Goal: Information Seeking & Learning: Learn about a topic

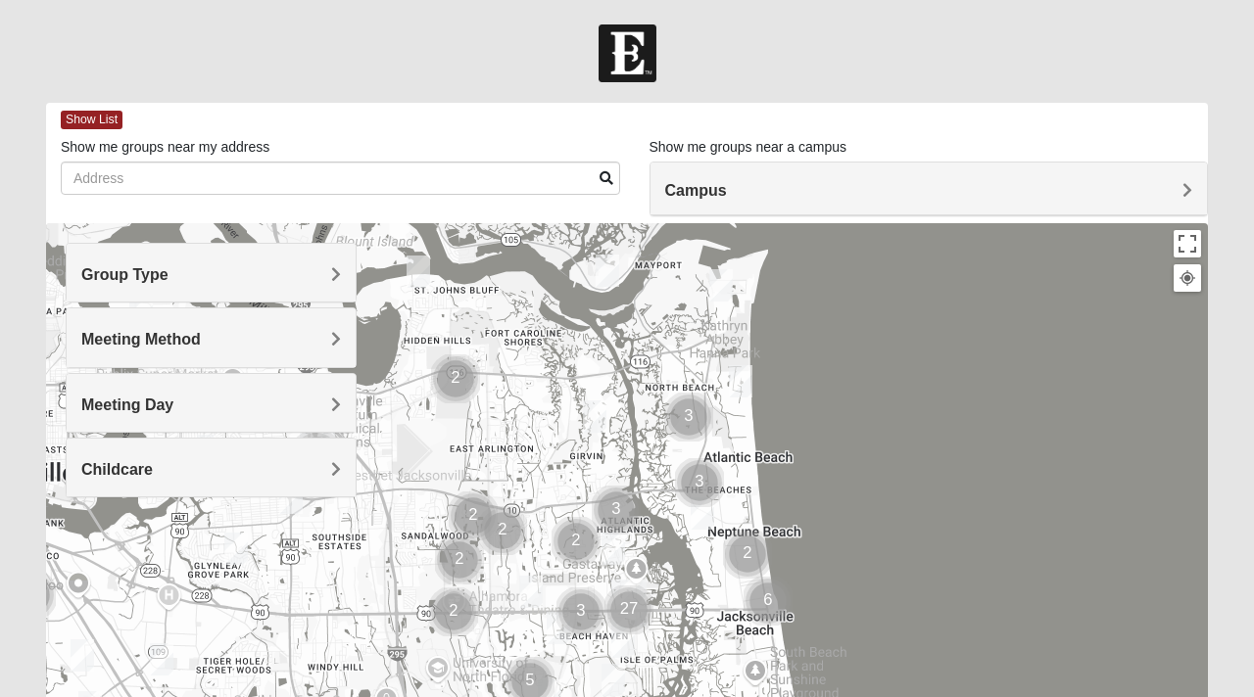
click at [322, 393] on div "Meeting Day" at bounding box center [211, 403] width 289 height 58
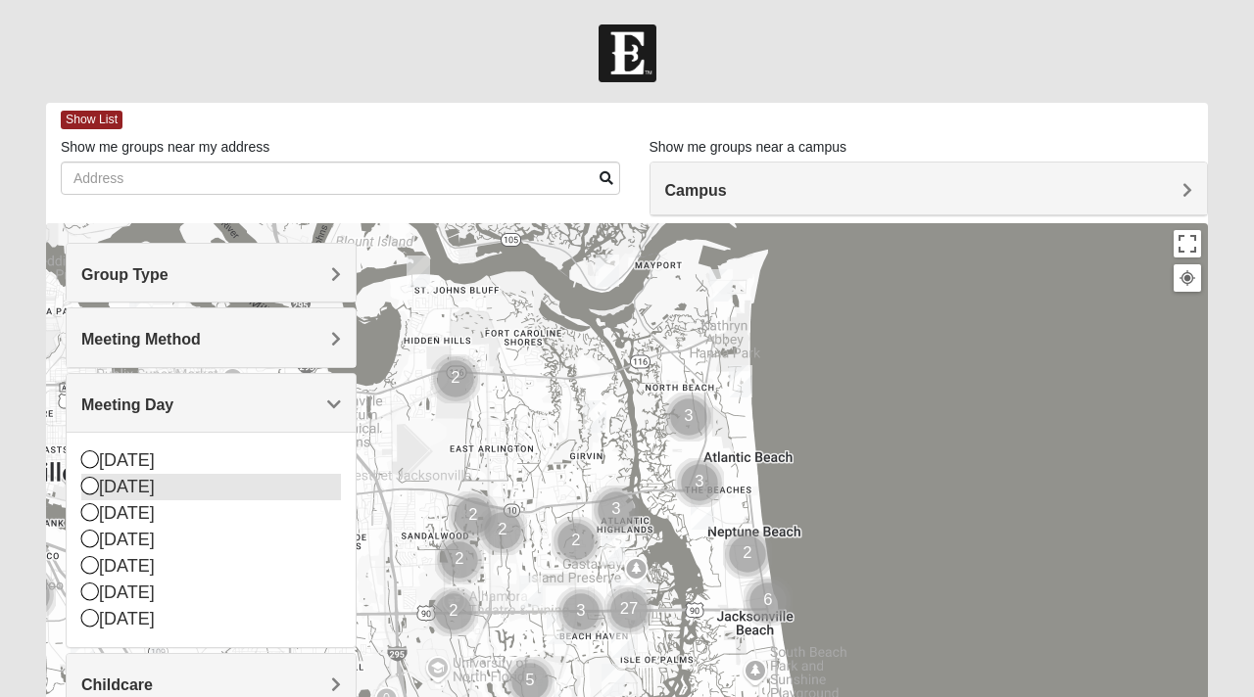
click at [207, 487] on div "[DATE]" at bounding box center [211, 487] width 260 height 26
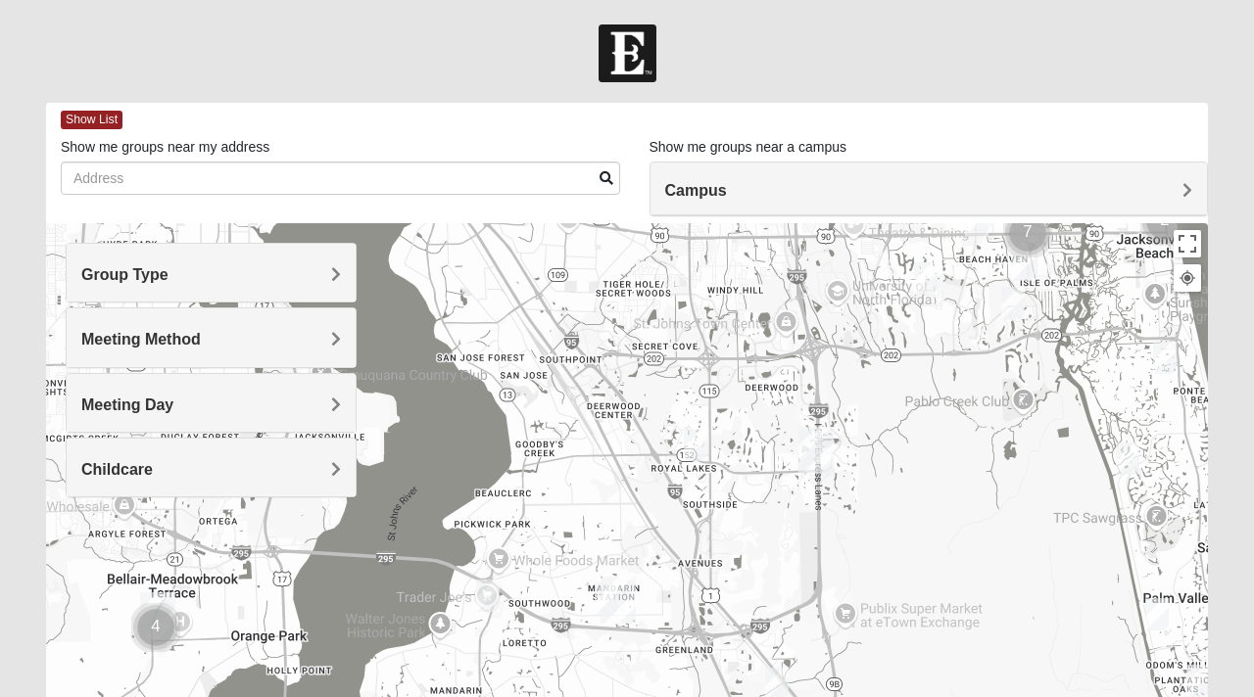
drag, startPoint x: 330, startPoint y: 568, endPoint x: 734, endPoint y: 187, distance: 554.9
click at [734, 187] on div "Show List Loading Groups Keywords Filter Additional Filters Campus [GEOGRAPHIC_…" at bounding box center [626, 555] width 1161 height 904
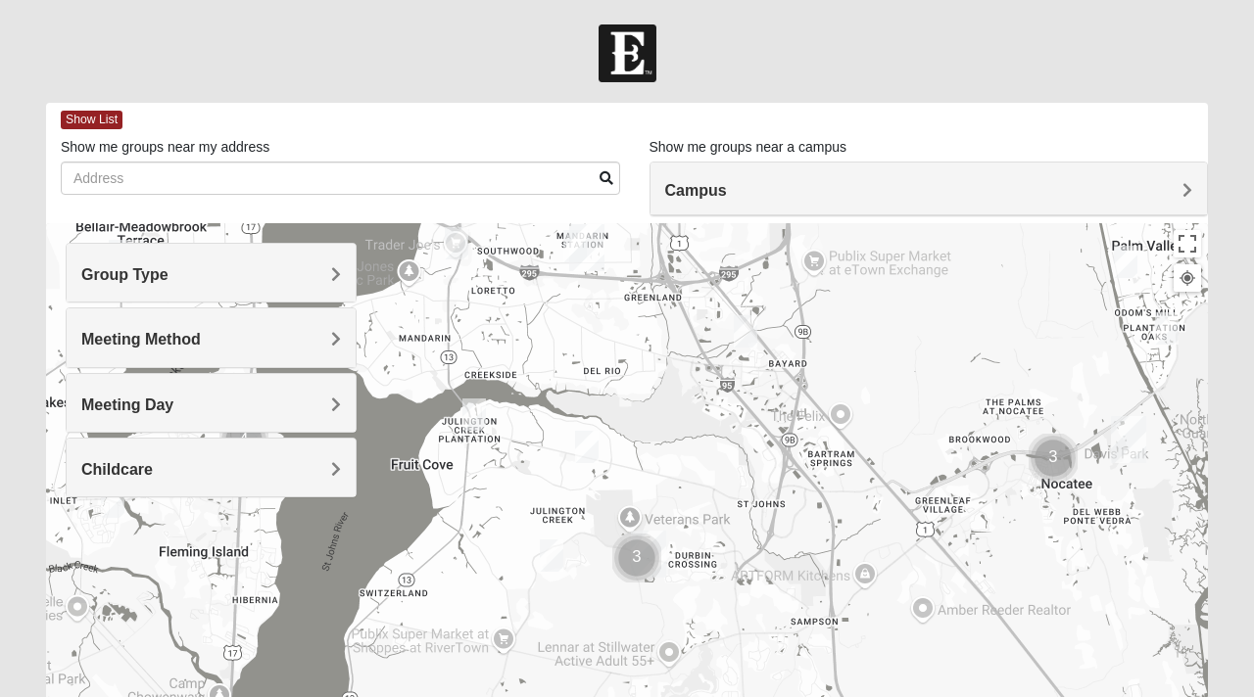
drag, startPoint x: 769, startPoint y: 624, endPoint x: 738, endPoint y: 266, distance: 358.7
click at [738, 266] on div at bounding box center [626, 614] width 1161 height 783
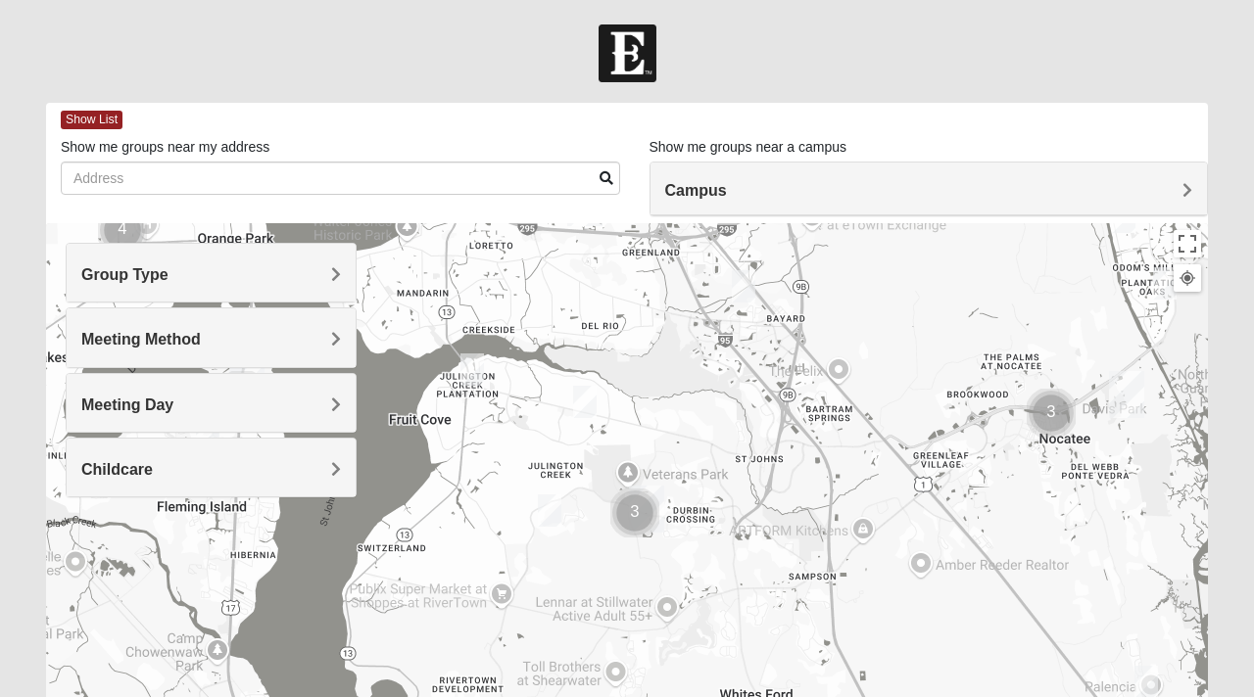
drag, startPoint x: 719, startPoint y: 512, endPoint x: 716, endPoint y: 464, distance: 48.1
click at [716, 464] on div at bounding box center [626, 614] width 1161 height 783
click at [633, 511] on img "Cluster of 3 groups" at bounding box center [633, 513] width 49 height 49
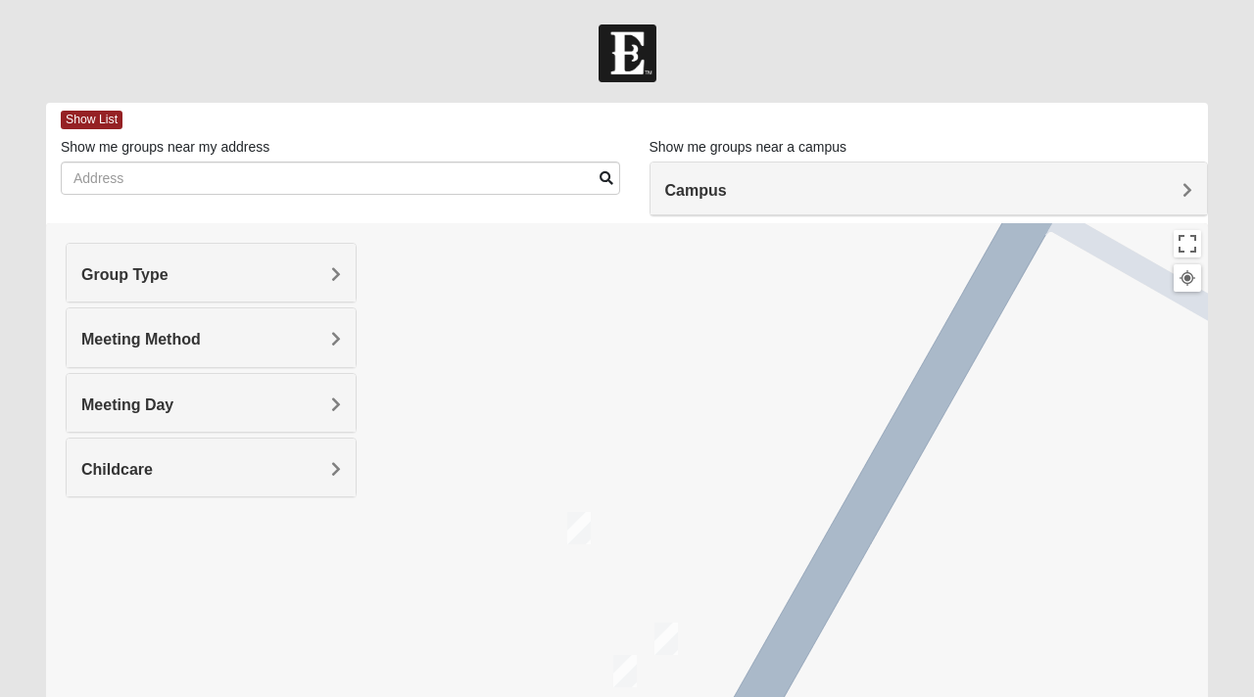
click at [668, 631] on img "On Campus Mixed Doerr 32259" at bounding box center [666, 639] width 24 height 32
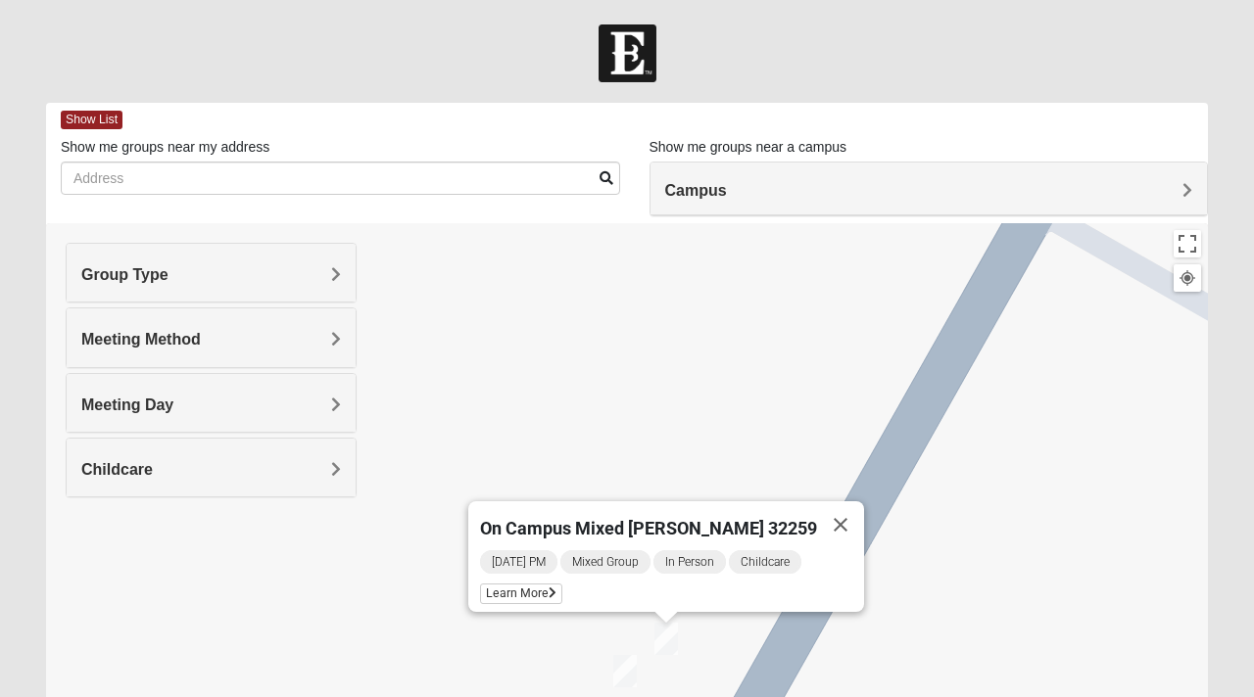
click at [625, 672] on img "On campus Mens Miller 32259" at bounding box center [625, 671] width 24 height 32
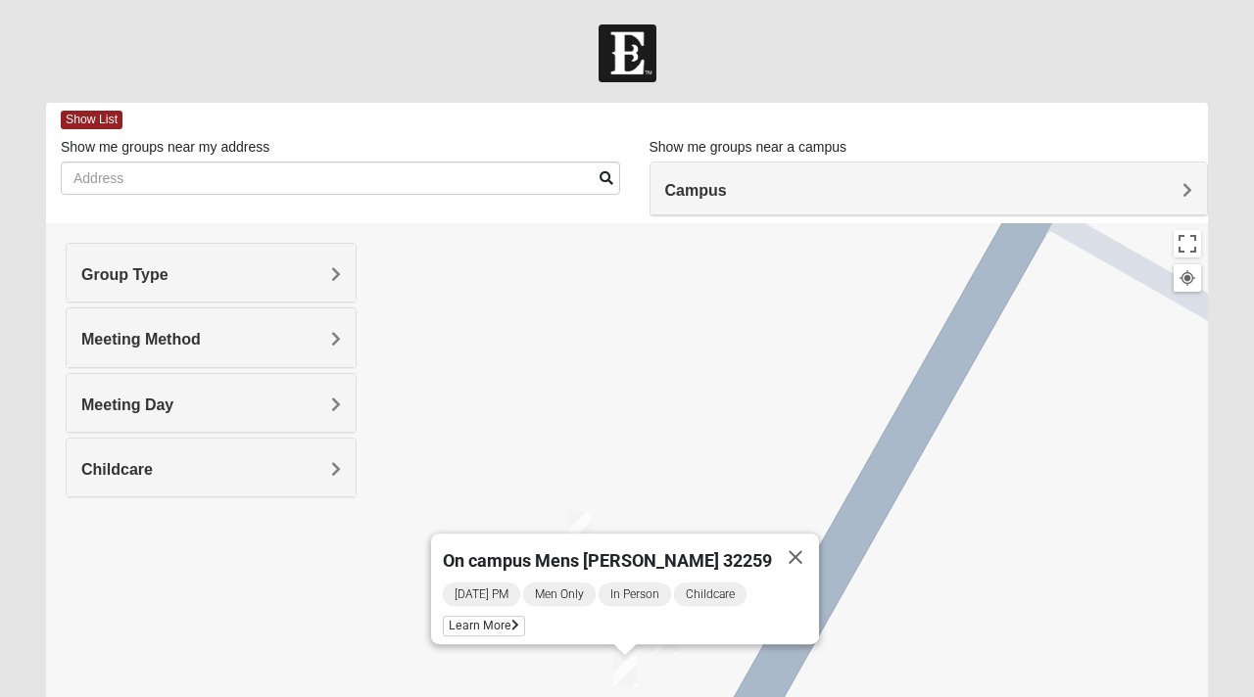
click at [687, 434] on div "On campus Mens [PERSON_NAME] 32259 [DATE] PM Men Only In Person Childcare Learn…" at bounding box center [626, 614] width 1161 height 783
click at [772, 545] on button "Close" at bounding box center [795, 557] width 47 height 47
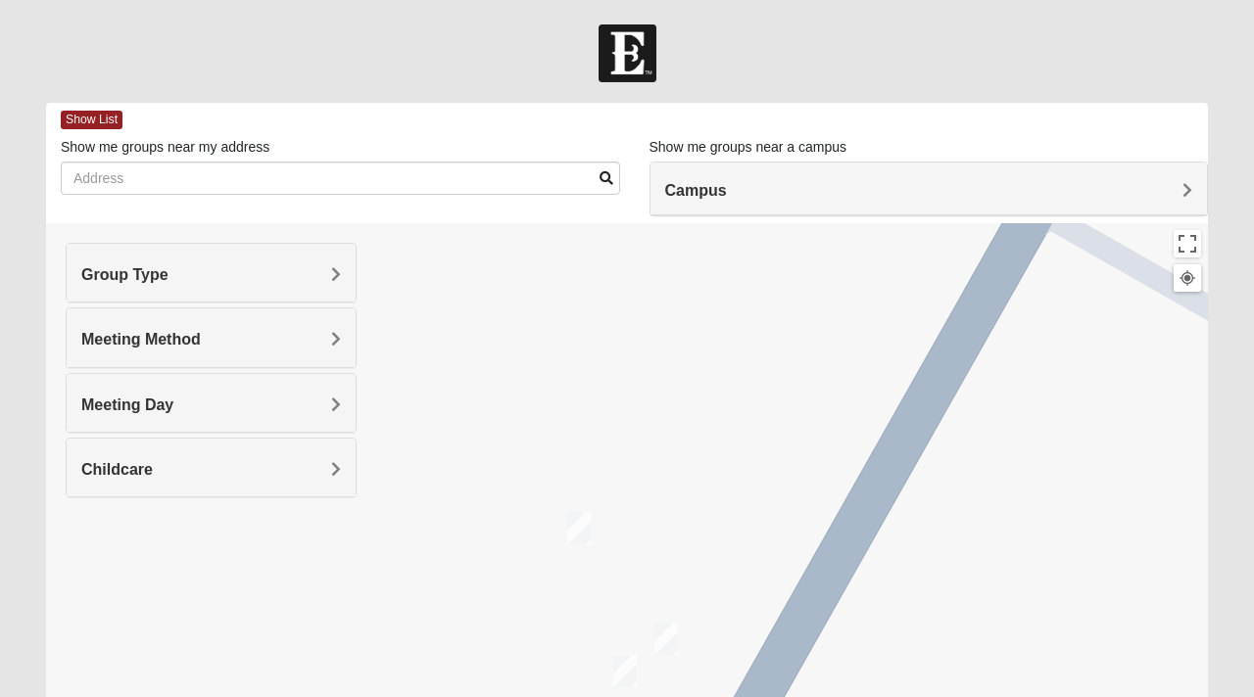
click at [589, 536] on img "On Campus Mixed Middleton 32259" at bounding box center [579, 528] width 24 height 32
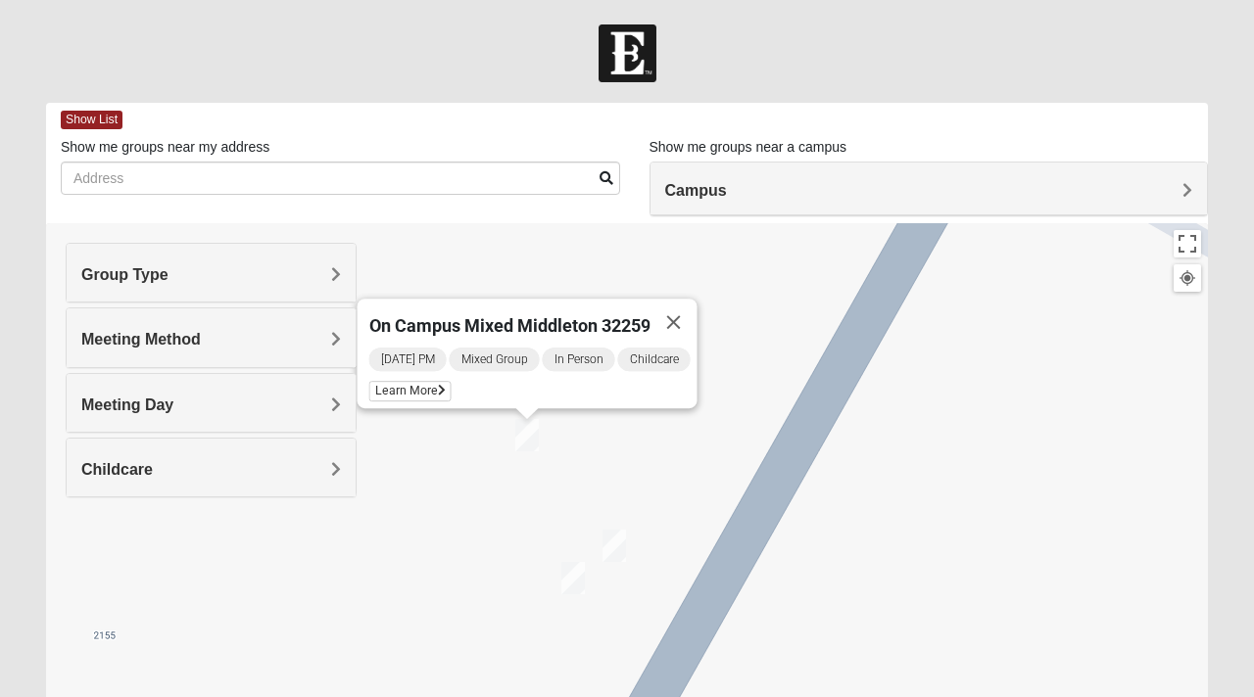
drag, startPoint x: 712, startPoint y: 574, endPoint x: 660, endPoint y: 478, distance: 109.1
click at [660, 478] on div "On Campus Mixed Middleton 32259 [DATE] PM Mixed Group In Person Childcare Learn…" at bounding box center [626, 614] width 1161 height 783
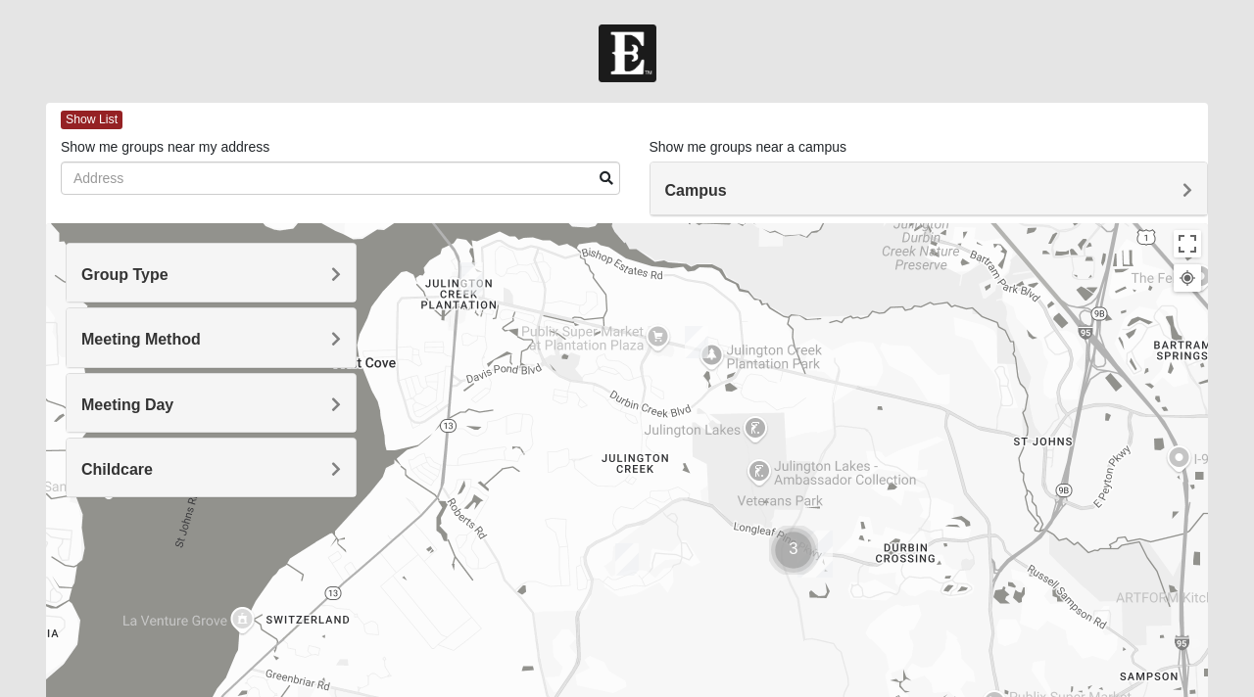
click at [623, 559] on img "Mens Clark 32259" at bounding box center [627, 560] width 24 height 32
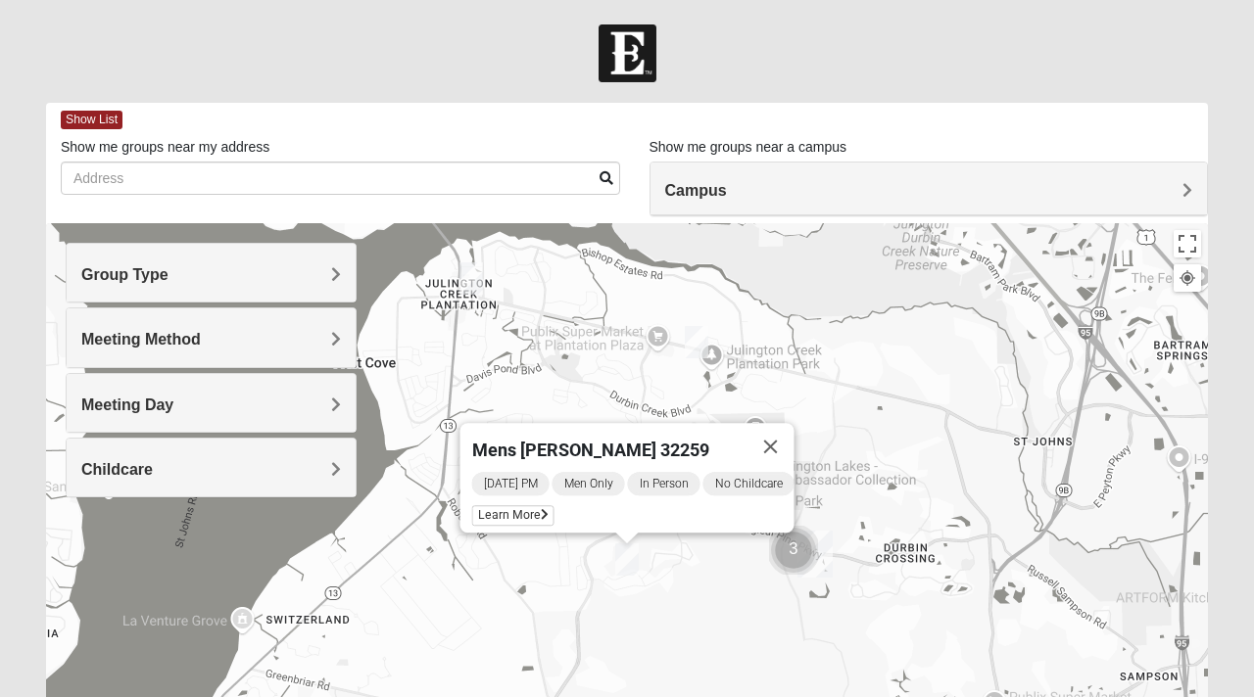
click at [695, 343] on img "Mens Kinnaman/Gerville-Reache 32259" at bounding box center [697, 342] width 24 height 32
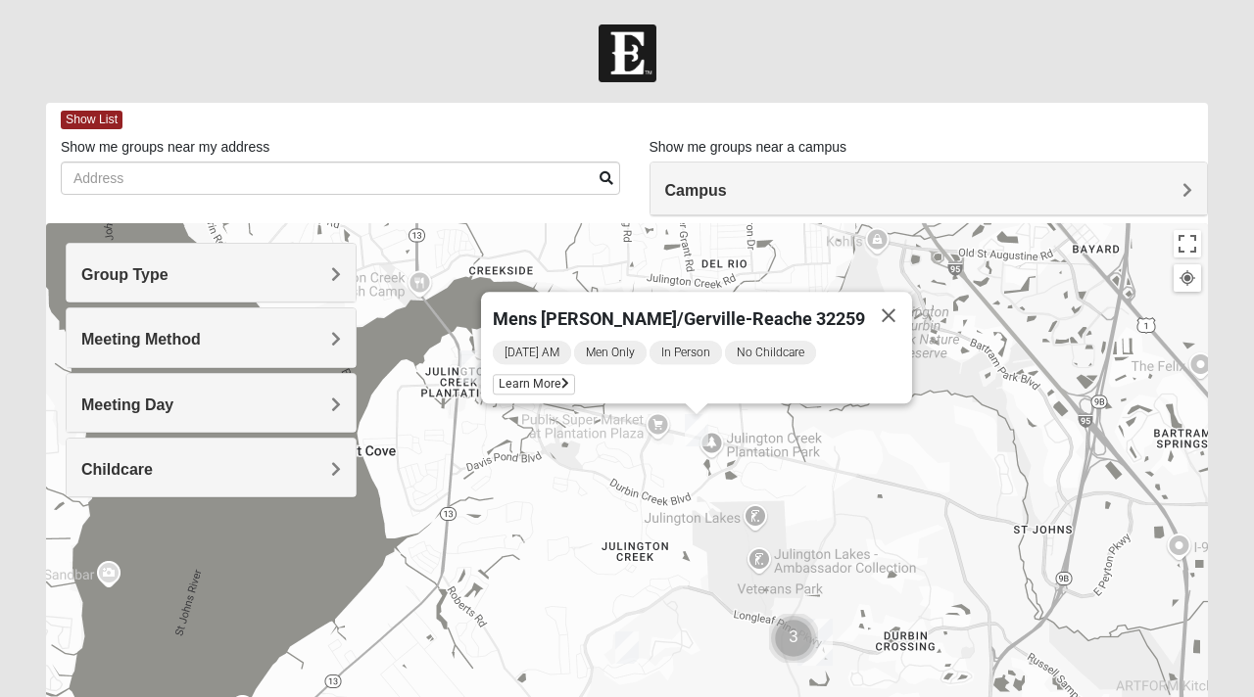
click at [469, 370] on img "Mens Hayes 32259" at bounding box center [471, 367] width 24 height 32
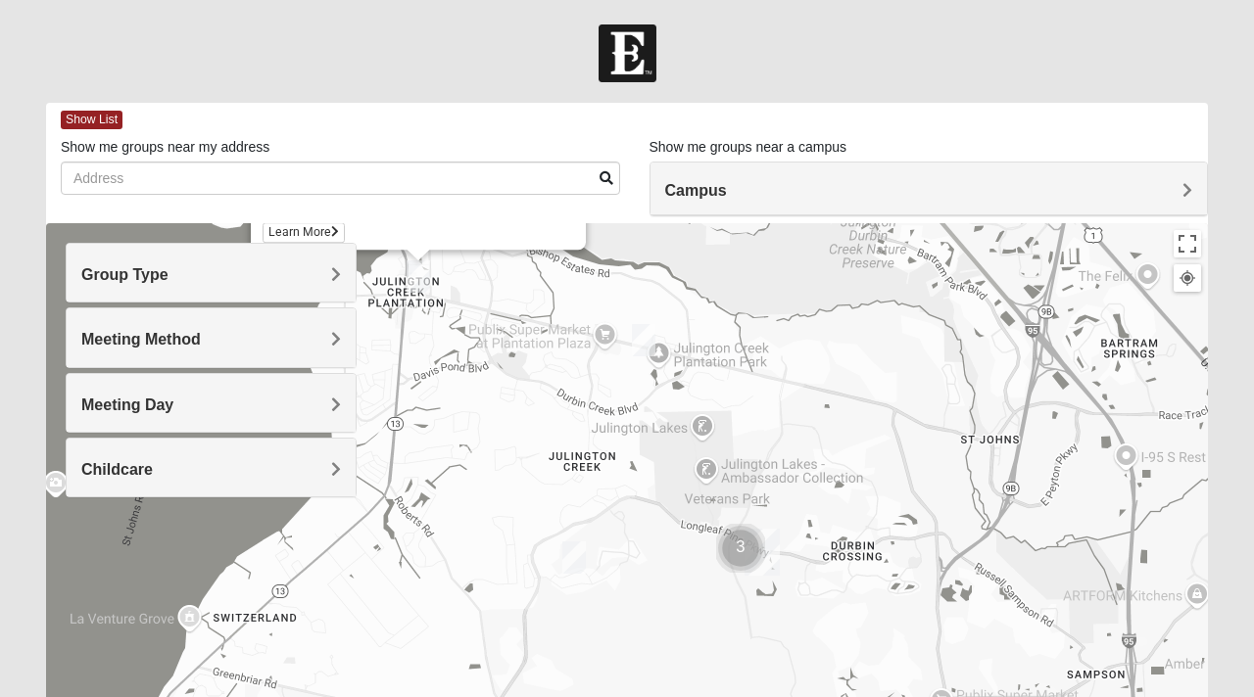
drag, startPoint x: 491, startPoint y: 532, endPoint x: 435, endPoint y: 376, distance: 165.4
click at [435, 376] on div "Mens [PERSON_NAME] 32259 [DATE] AM Men Only In Person No Childcare Learn More" at bounding box center [626, 614] width 1161 height 783
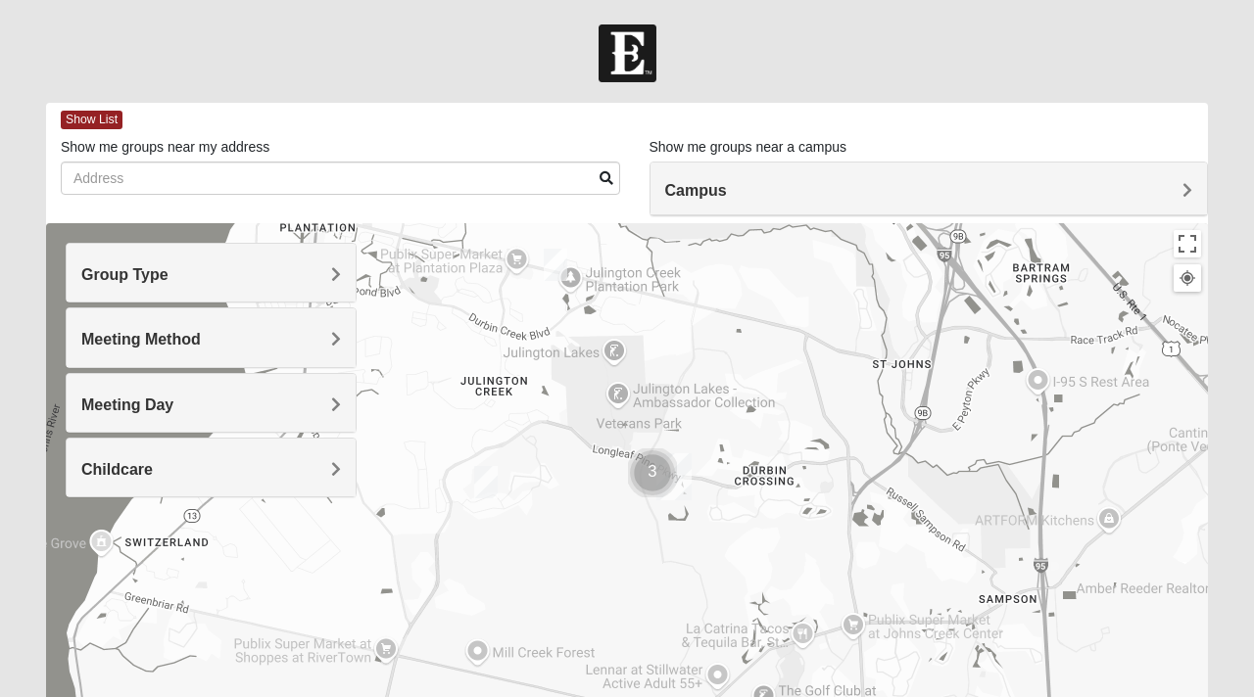
drag, startPoint x: 680, startPoint y: 567, endPoint x: 592, endPoint y: 491, distance: 115.9
click at [592, 491] on div "Mens [PERSON_NAME] 32259 [DATE] AM Men Only In Person No Childcare Learn More" at bounding box center [626, 614] width 1161 height 783
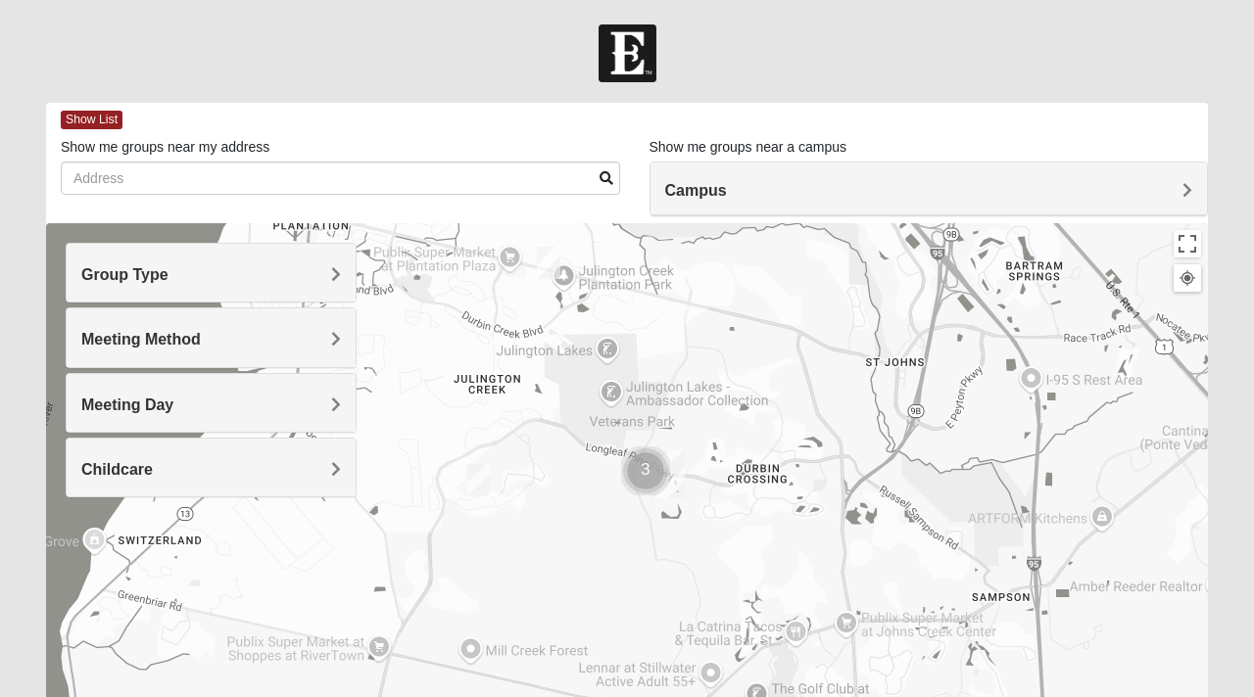
click at [173, 409] on span "Meeting Day" at bounding box center [127, 405] width 92 height 17
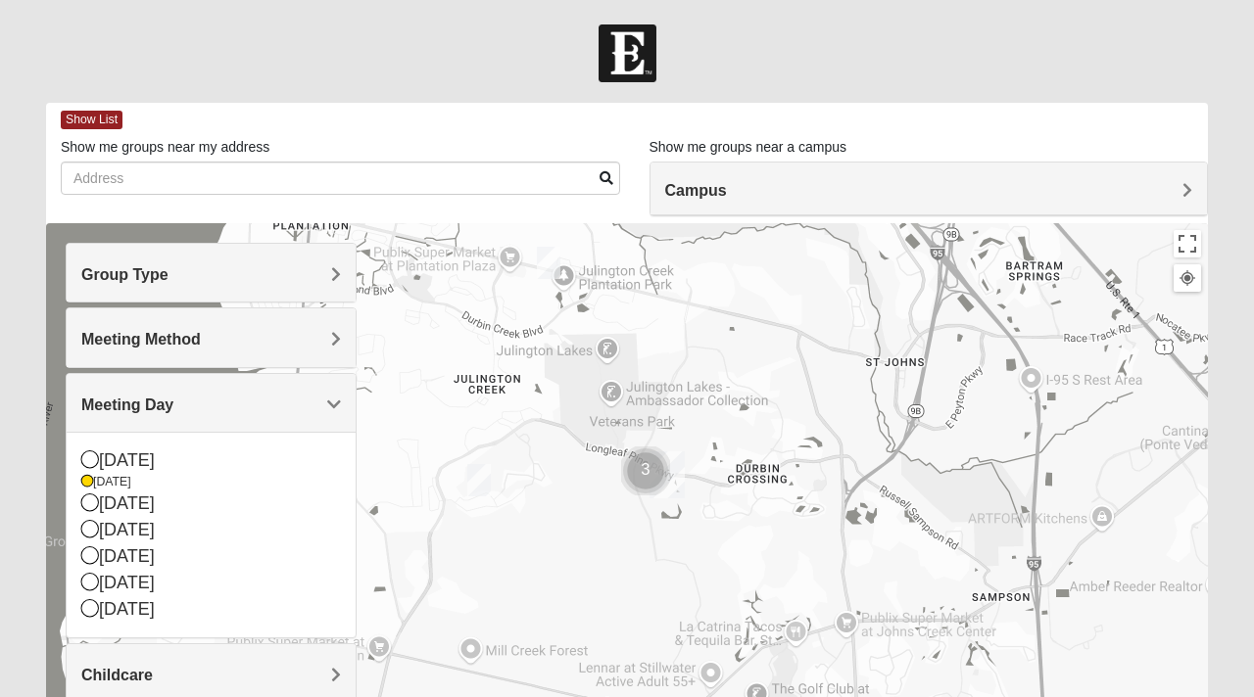
click at [173, 409] on span "Meeting Day" at bounding box center [127, 405] width 92 height 17
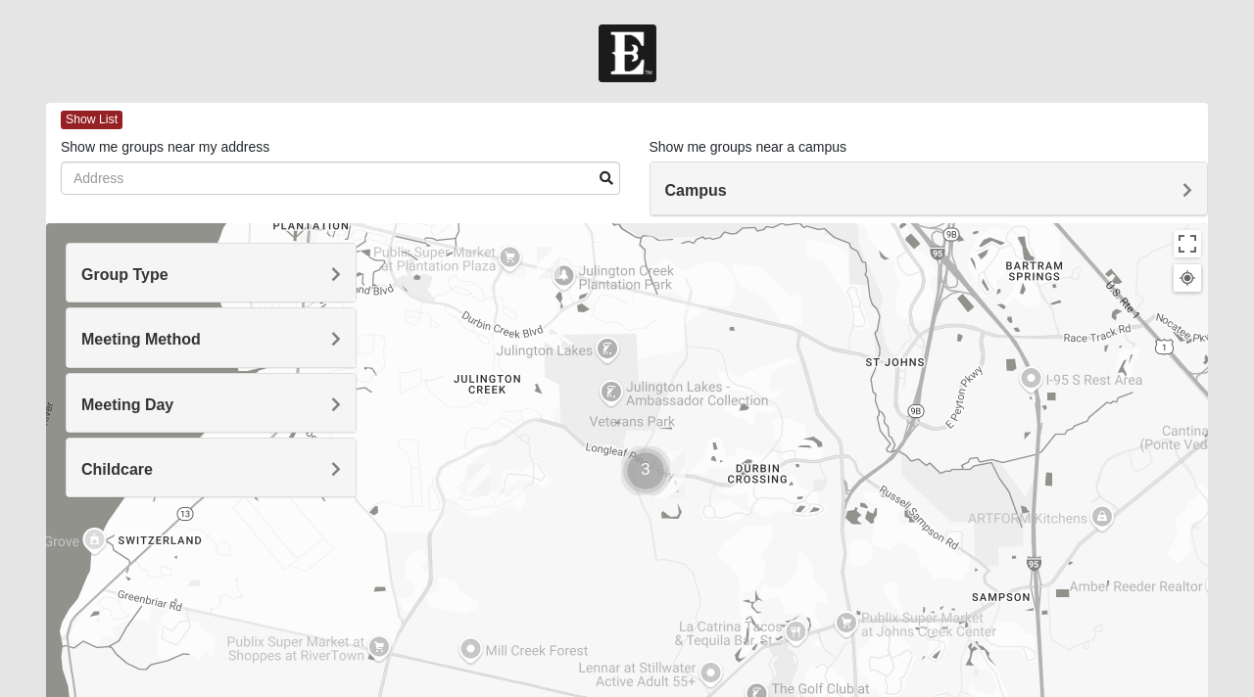
click at [267, 465] on h4 "Childcare" at bounding box center [211, 469] width 260 height 19
click at [120, 521] on div "Yes" at bounding box center [211, 525] width 260 height 26
click at [640, 475] on img "Cluster of 3 groups" at bounding box center [645, 471] width 49 height 49
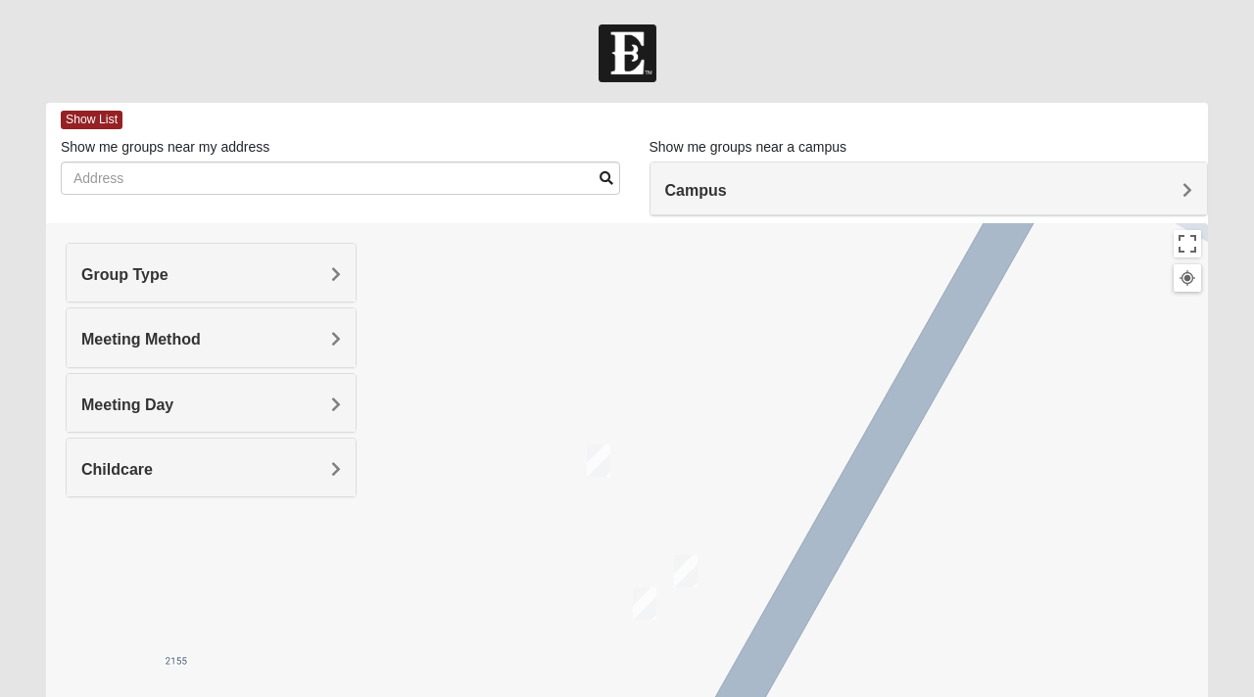
drag, startPoint x: 632, startPoint y: 500, endPoint x: 660, endPoint y: 381, distance: 122.8
click at [660, 383] on div "To navigate, press the arrow keys." at bounding box center [626, 614] width 1161 height 783
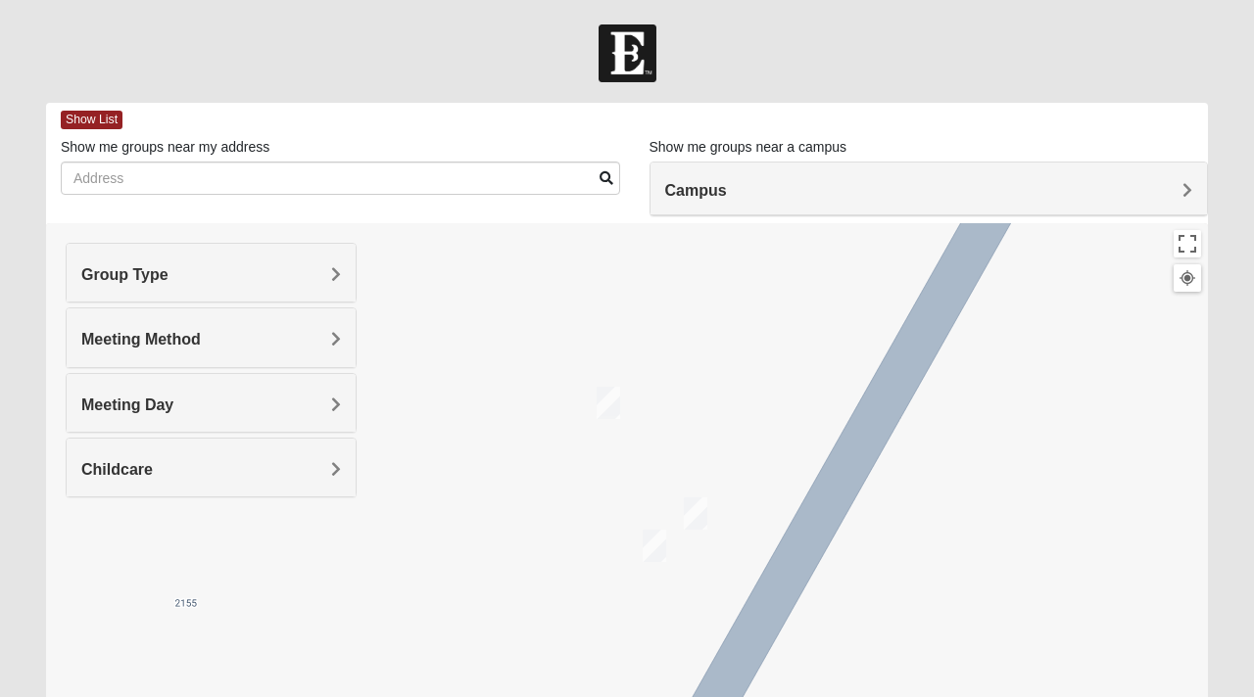
click at [603, 394] on img "On Campus Mixed Middleton 32259" at bounding box center [608, 403] width 24 height 32
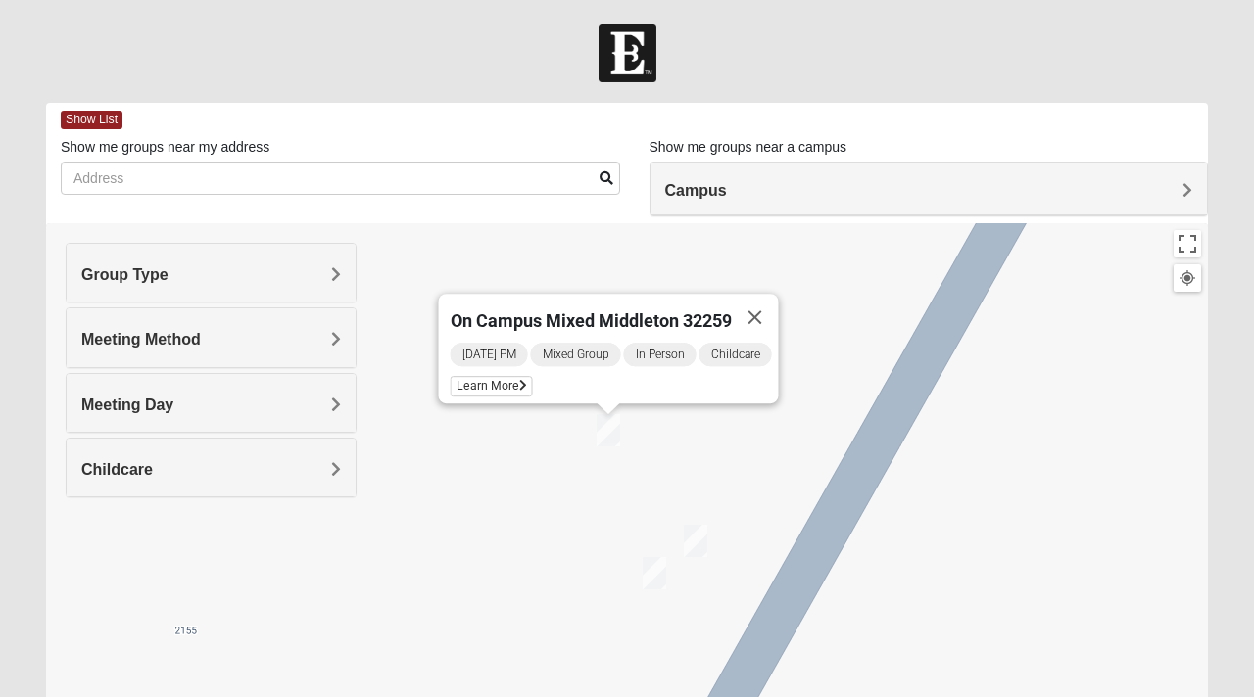
click at [699, 545] on img "On Campus Mixed Doerr 32259" at bounding box center [696, 541] width 24 height 32
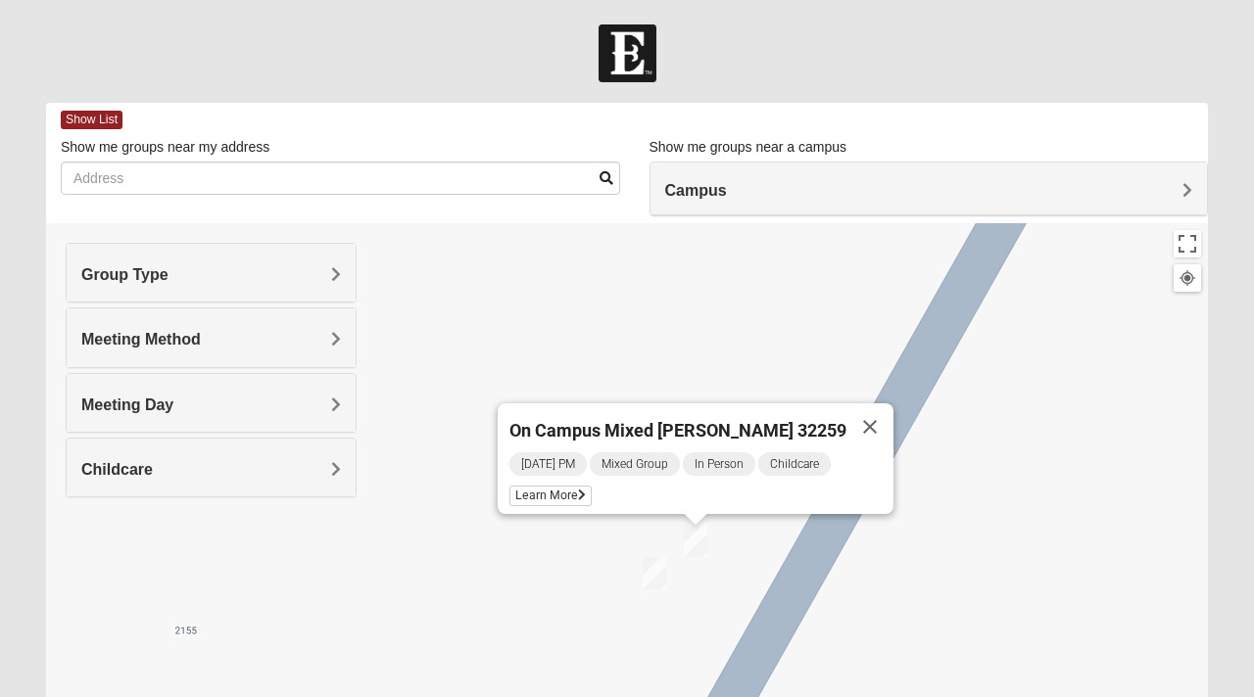
click at [656, 573] on img "On campus Mens Miller 32259" at bounding box center [654, 573] width 24 height 32
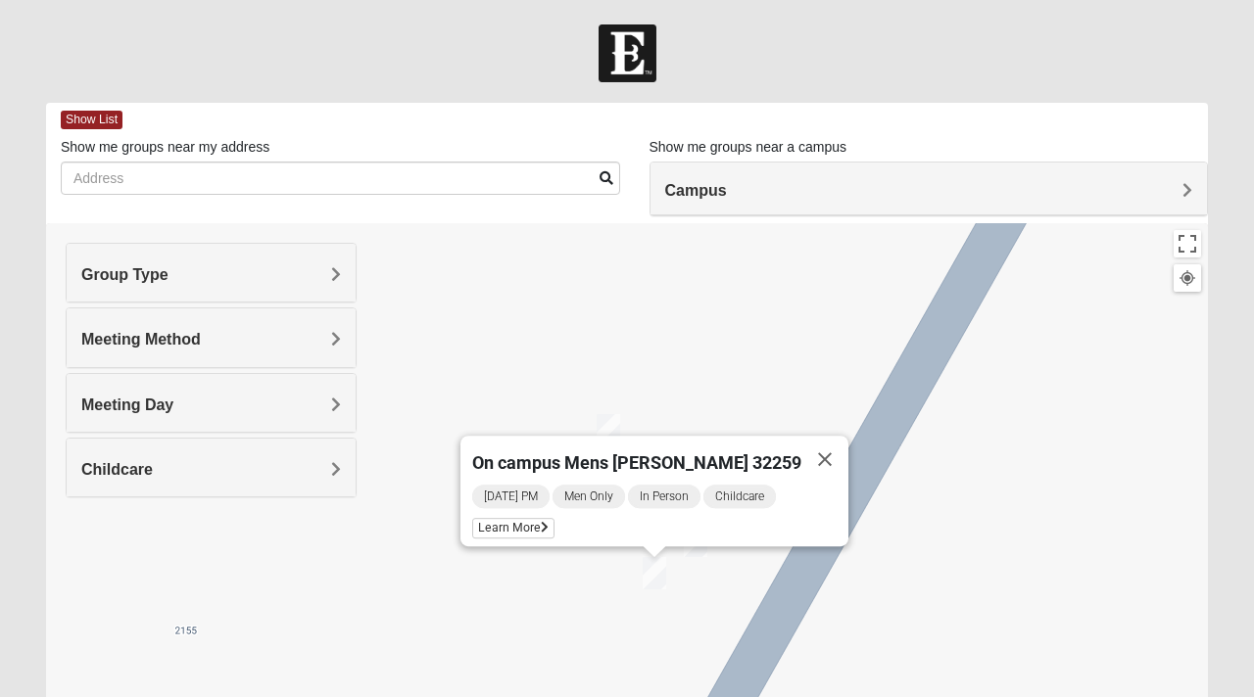
click at [577, 338] on div "On campus Mens [PERSON_NAME] 32259 [DATE] PM Men Only In Person Childcare Learn…" at bounding box center [626, 614] width 1161 height 783
click at [801, 448] on button "Close" at bounding box center [824, 459] width 47 height 47
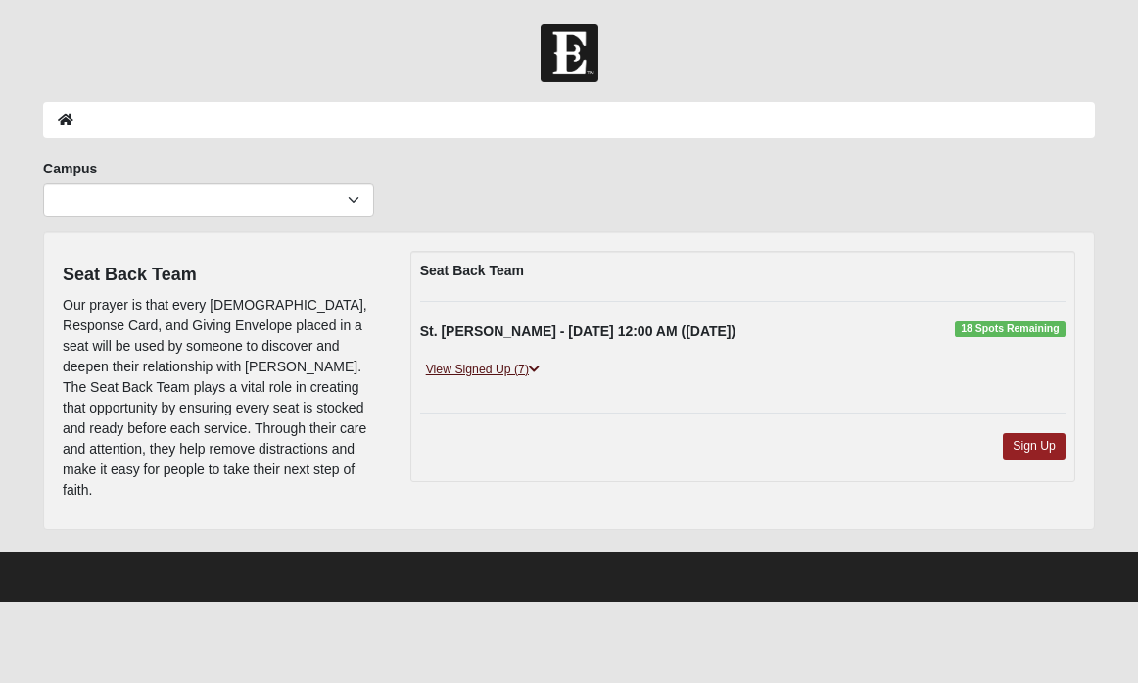
click at [527, 364] on link "View Signed Up (7)" at bounding box center [482, 369] width 125 height 21
